Goal: Navigation & Orientation: Find specific page/section

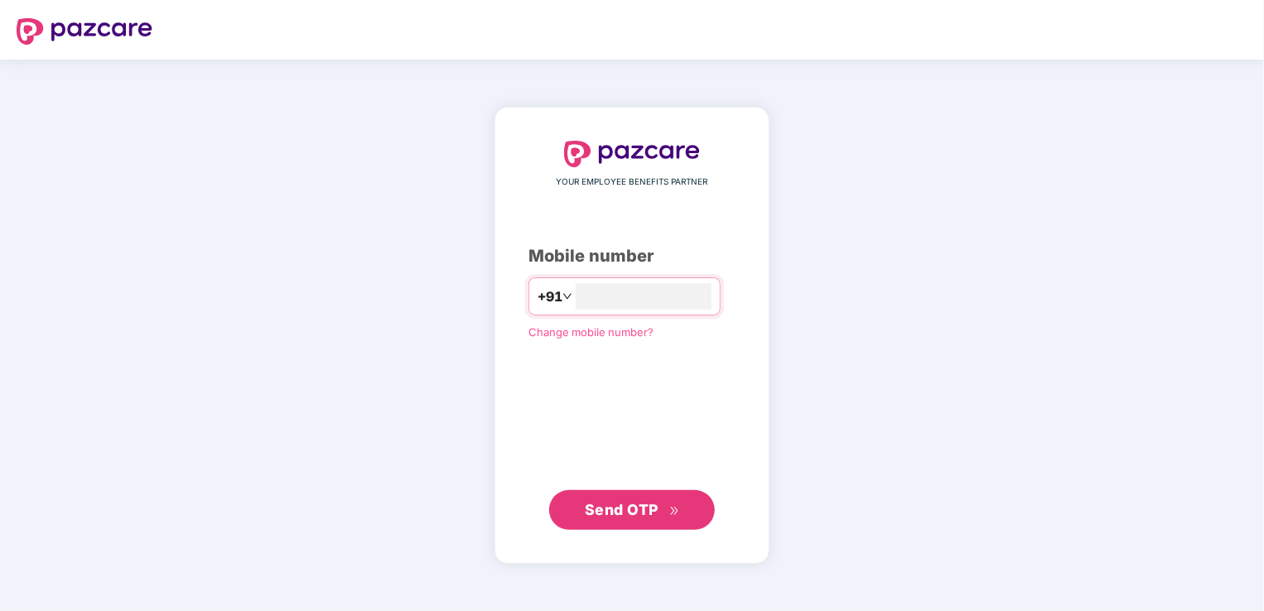
type input "*"
type input "**********"
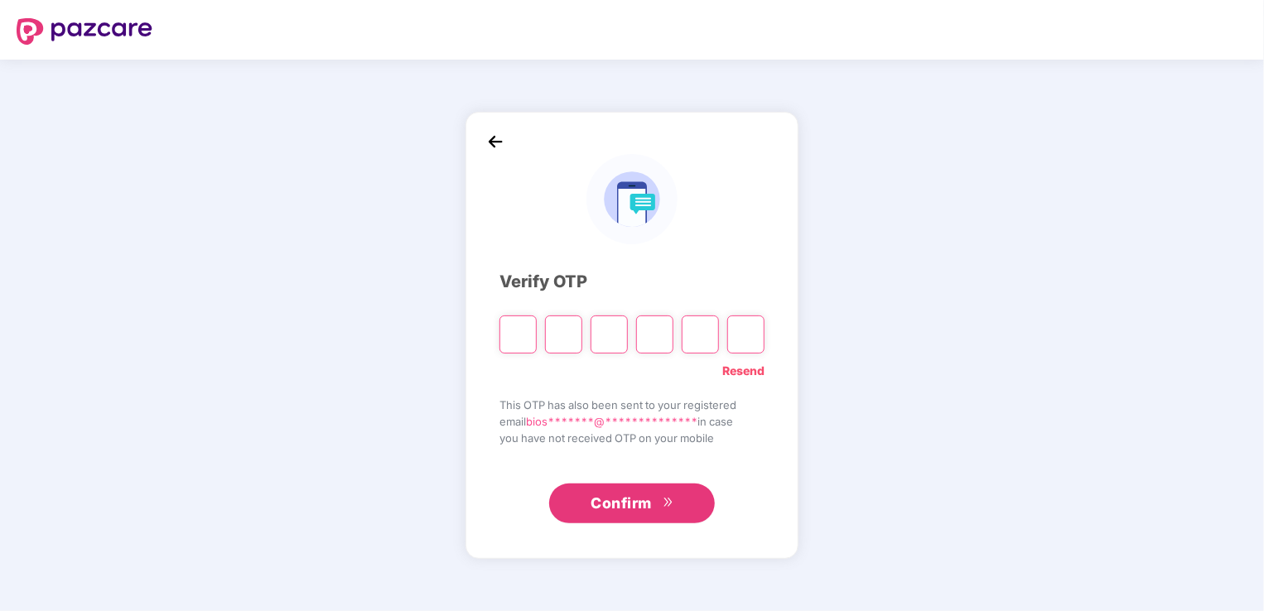
type input "*"
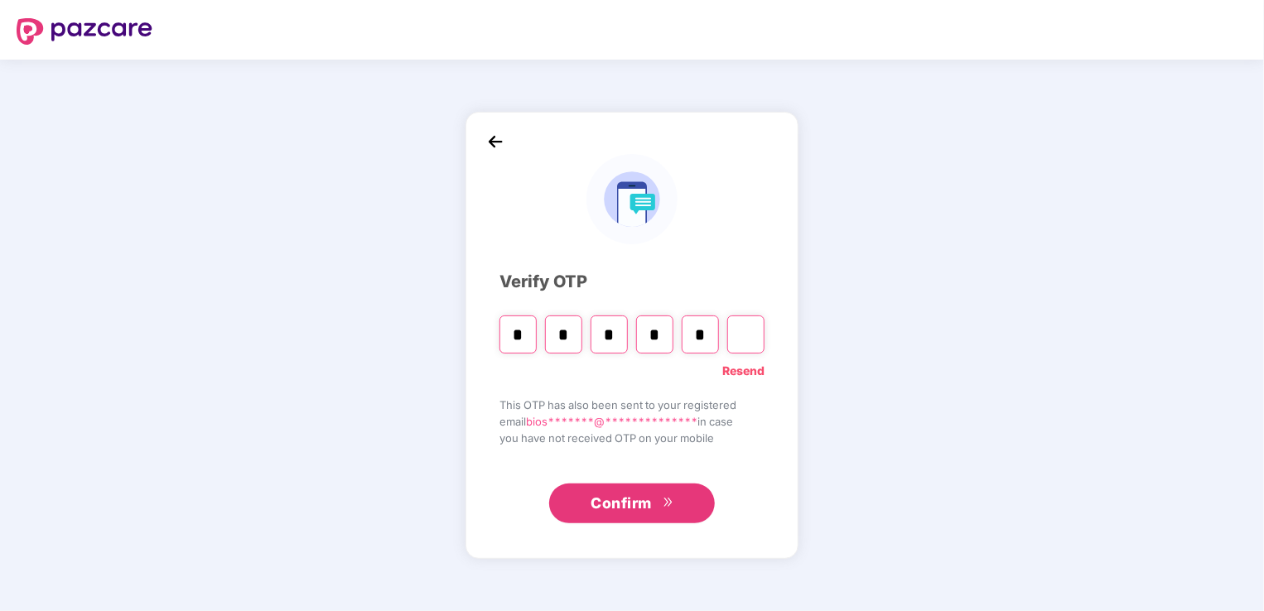
type input "*"
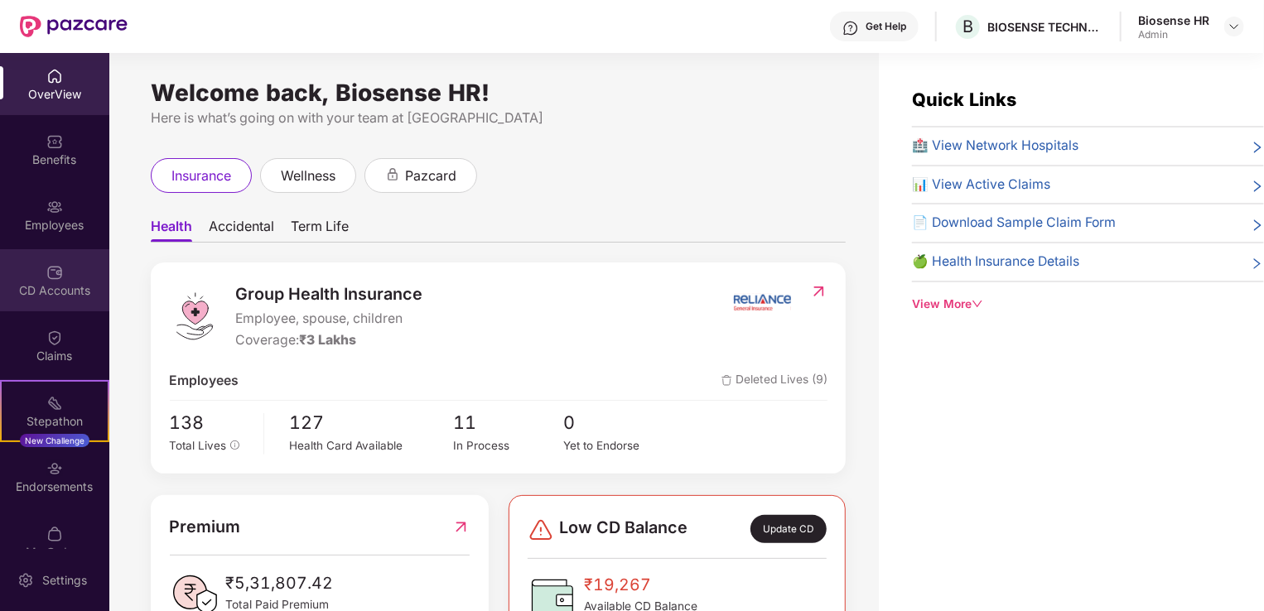
click at [25, 276] on div "CD Accounts" at bounding box center [54, 280] width 109 height 62
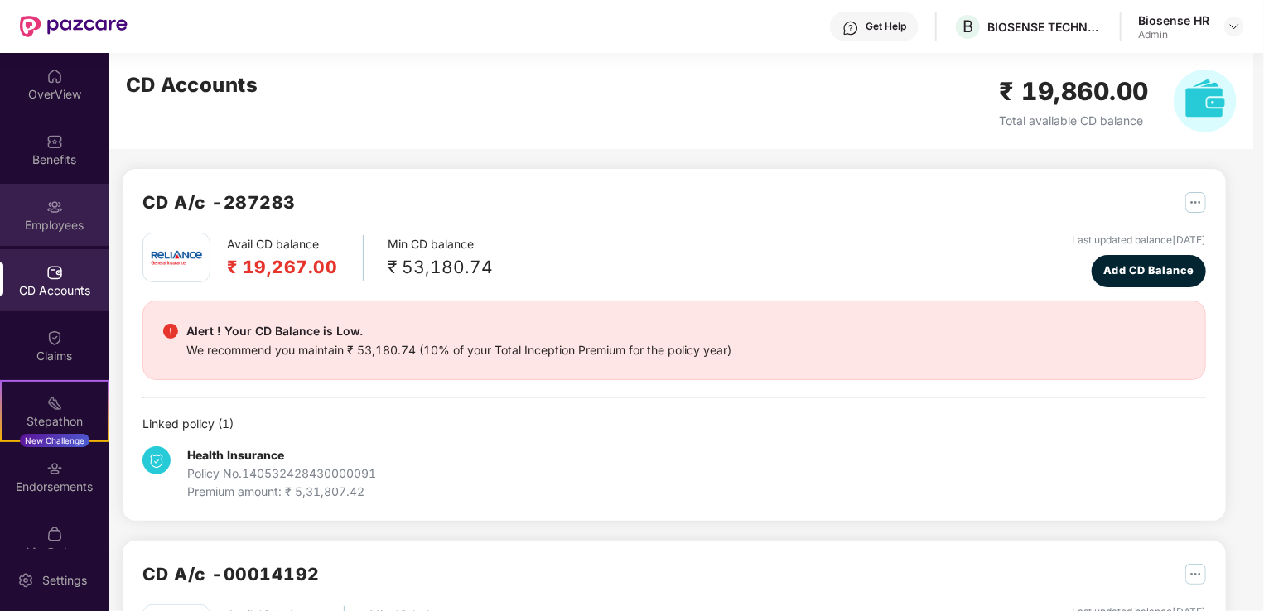
click at [36, 224] on div "Employees" at bounding box center [54, 225] width 109 height 17
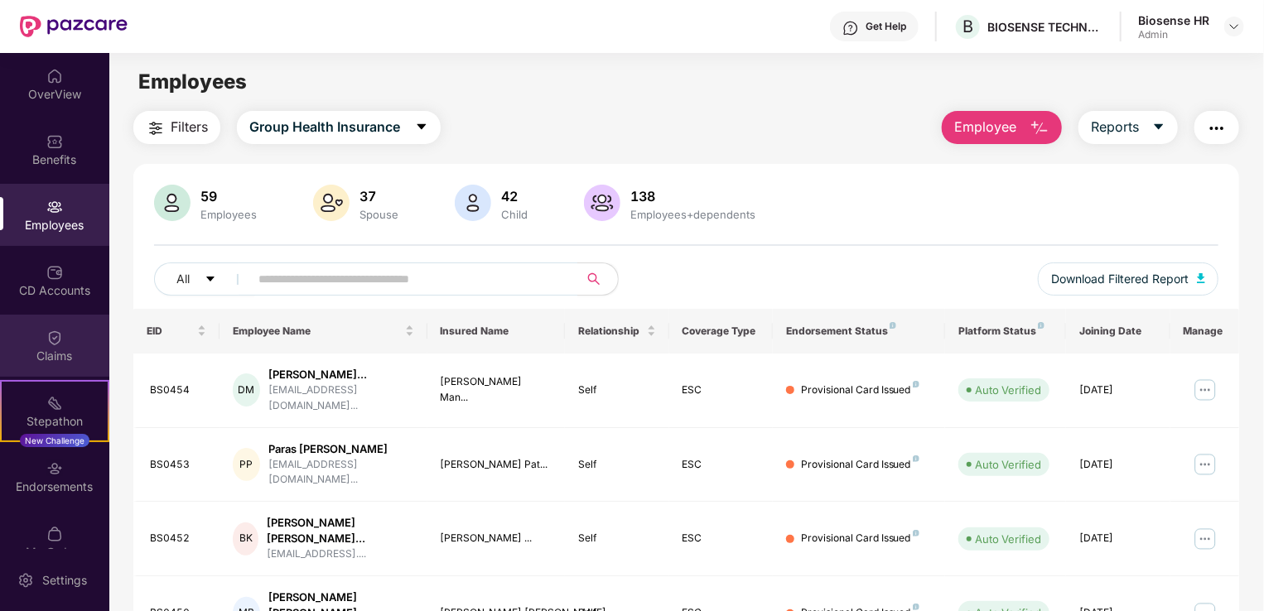
click at [69, 349] on div "Claims" at bounding box center [54, 356] width 109 height 17
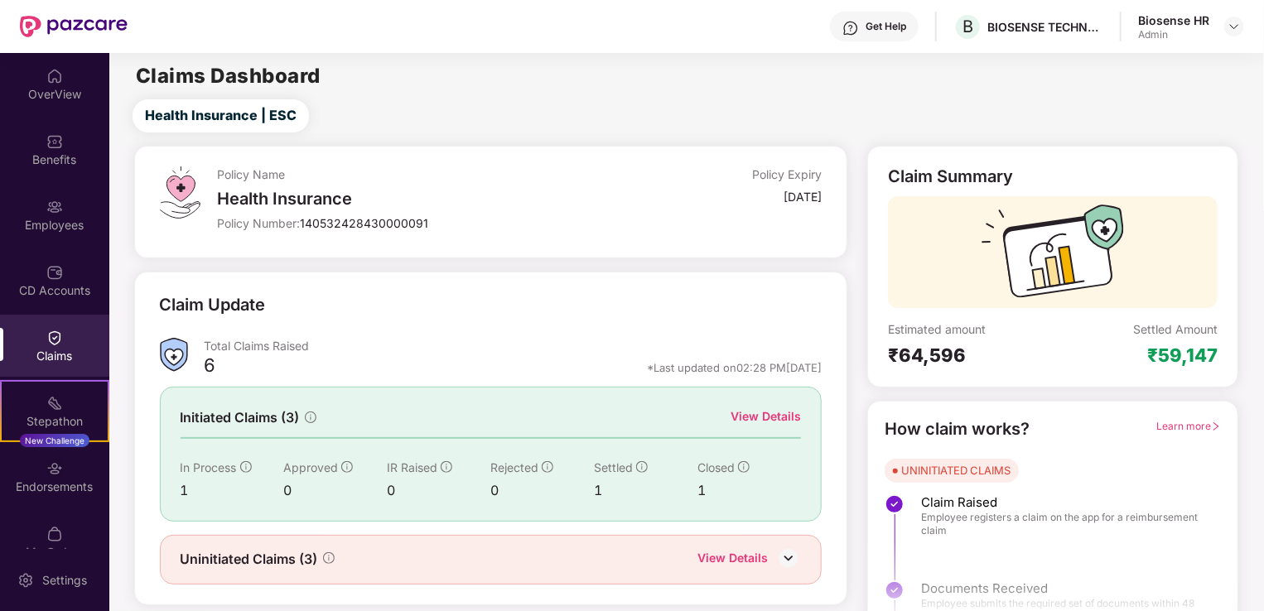
scroll to position [36, 0]
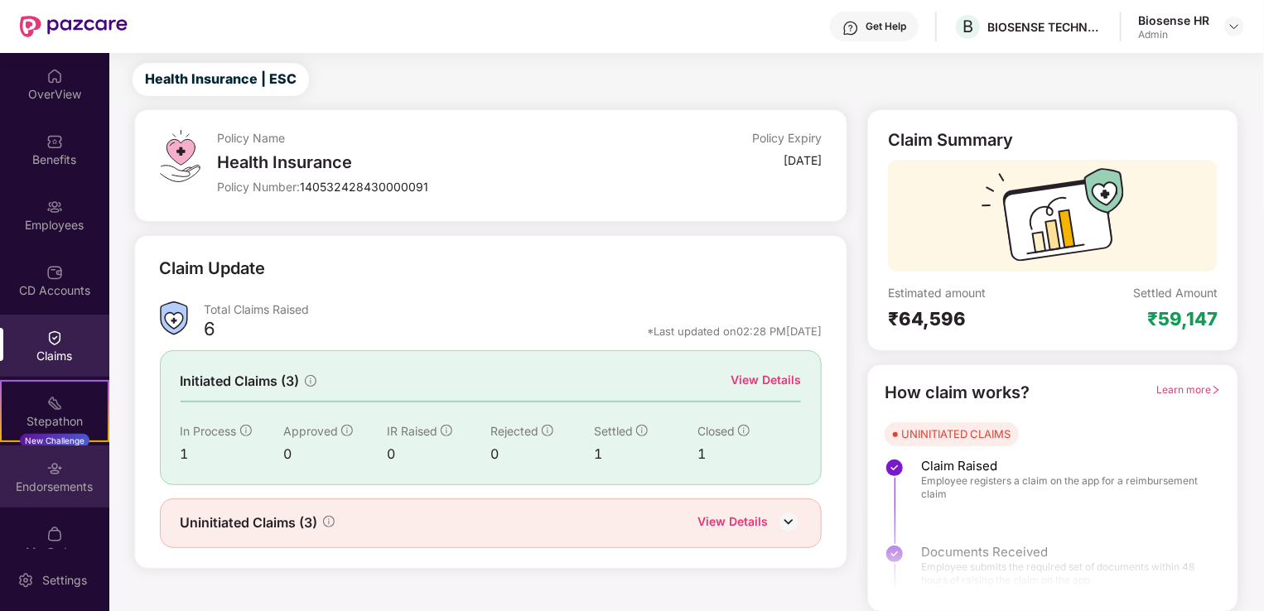
click at [59, 469] on img at bounding box center [54, 469] width 17 height 17
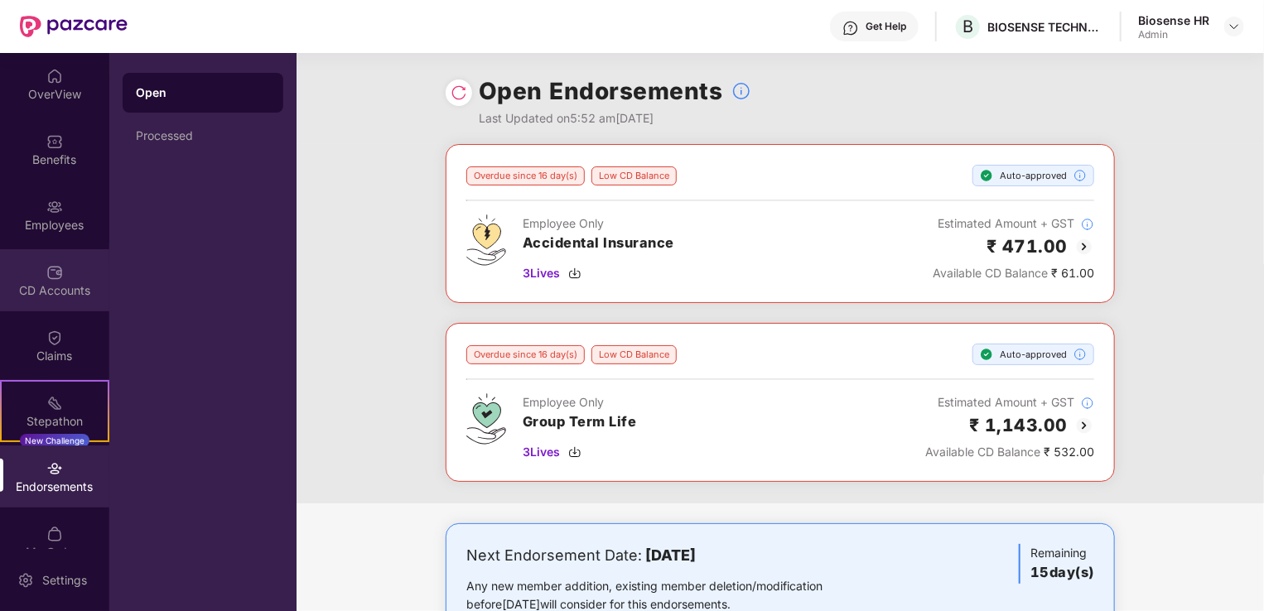
click at [61, 291] on div "CD Accounts" at bounding box center [54, 291] width 109 height 17
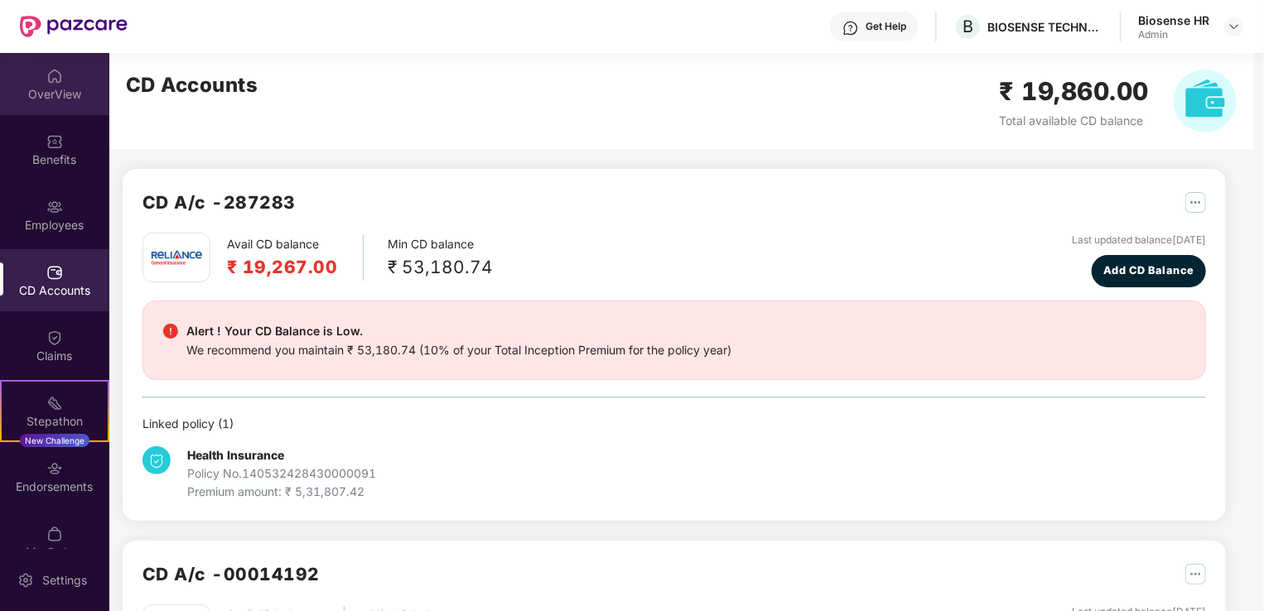
click at [92, 90] on div "OverView" at bounding box center [54, 94] width 109 height 17
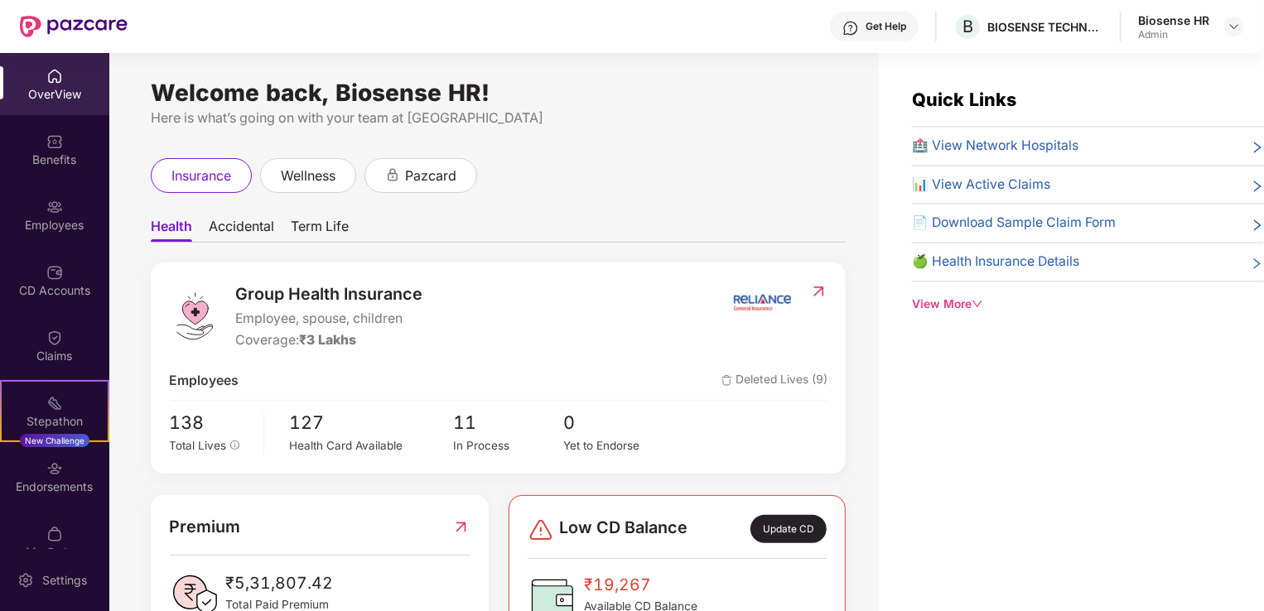
click at [676, 201] on div "Health Accidental Term Life Group Health Insurance Employee, spouse, children C…" at bounding box center [498, 594] width 695 height 803
